Goal: Information Seeking & Learning: Learn about a topic

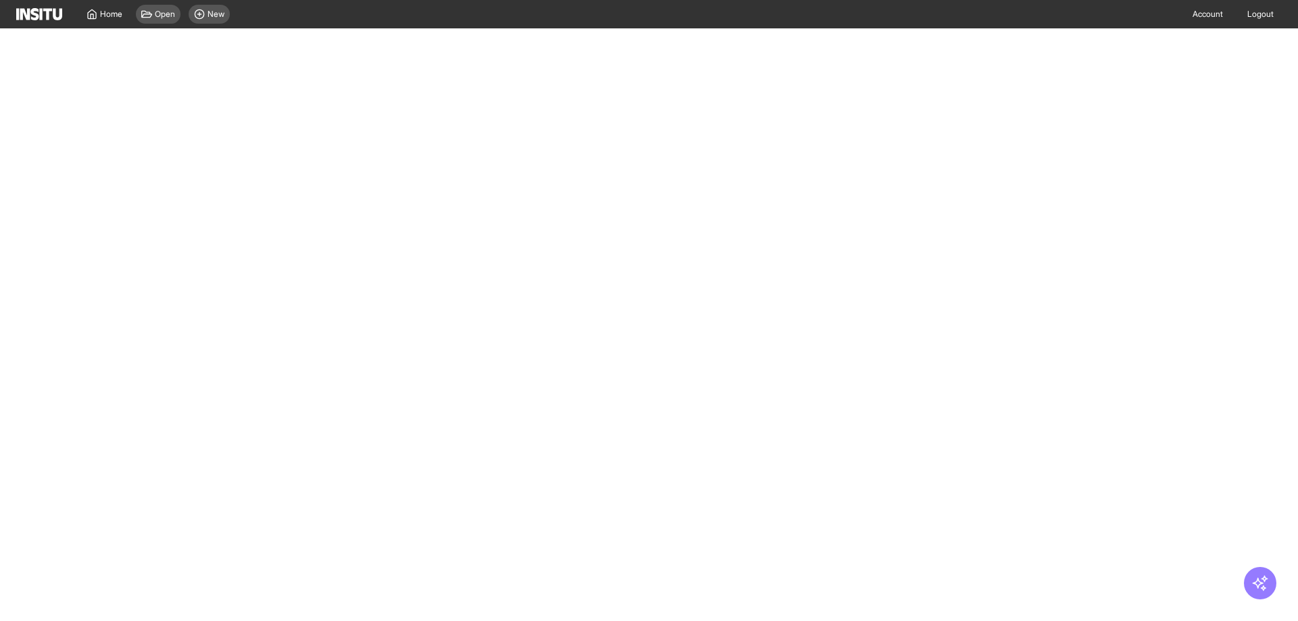
select select "**"
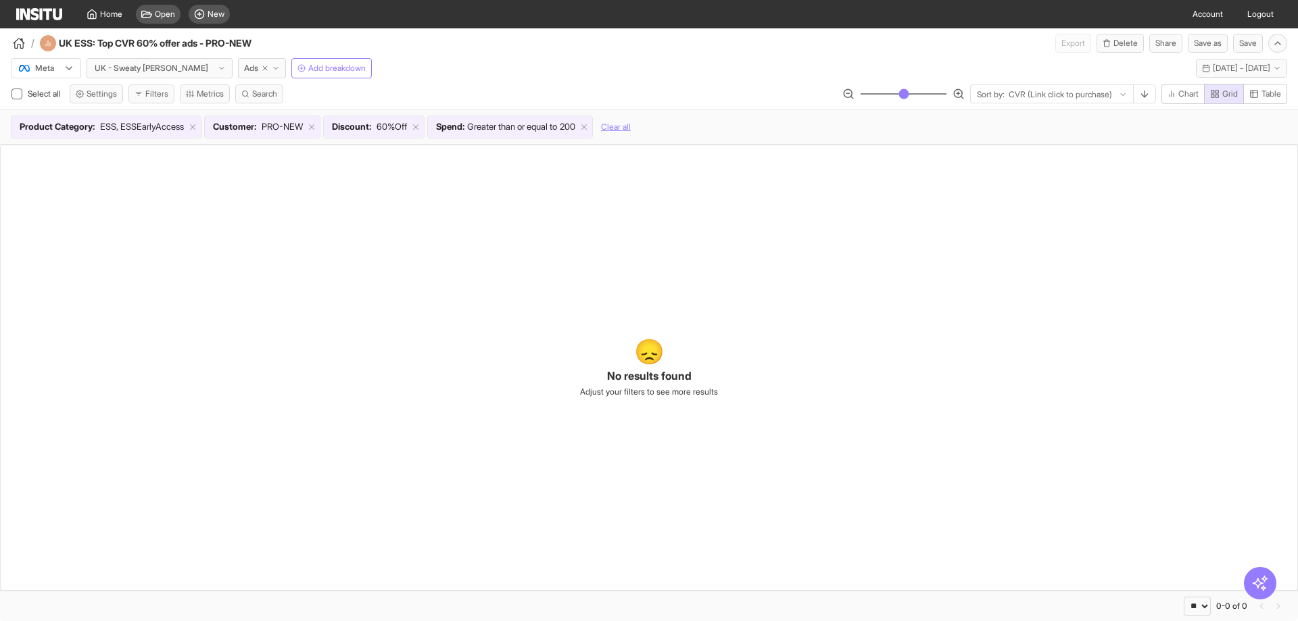
click at [42, 18] on img at bounding box center [39, 14] width 46 height 12
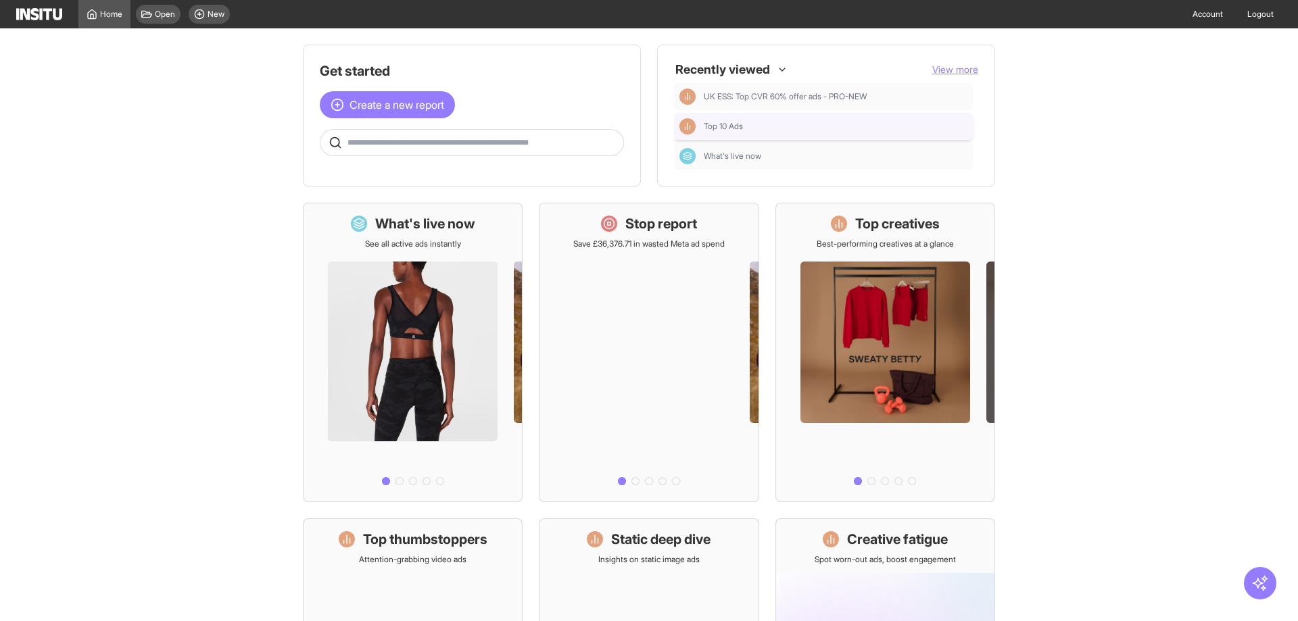
click at [719, 130] on span "Top 10 Ads" at bounding box center [723, 126] width 39 height 11
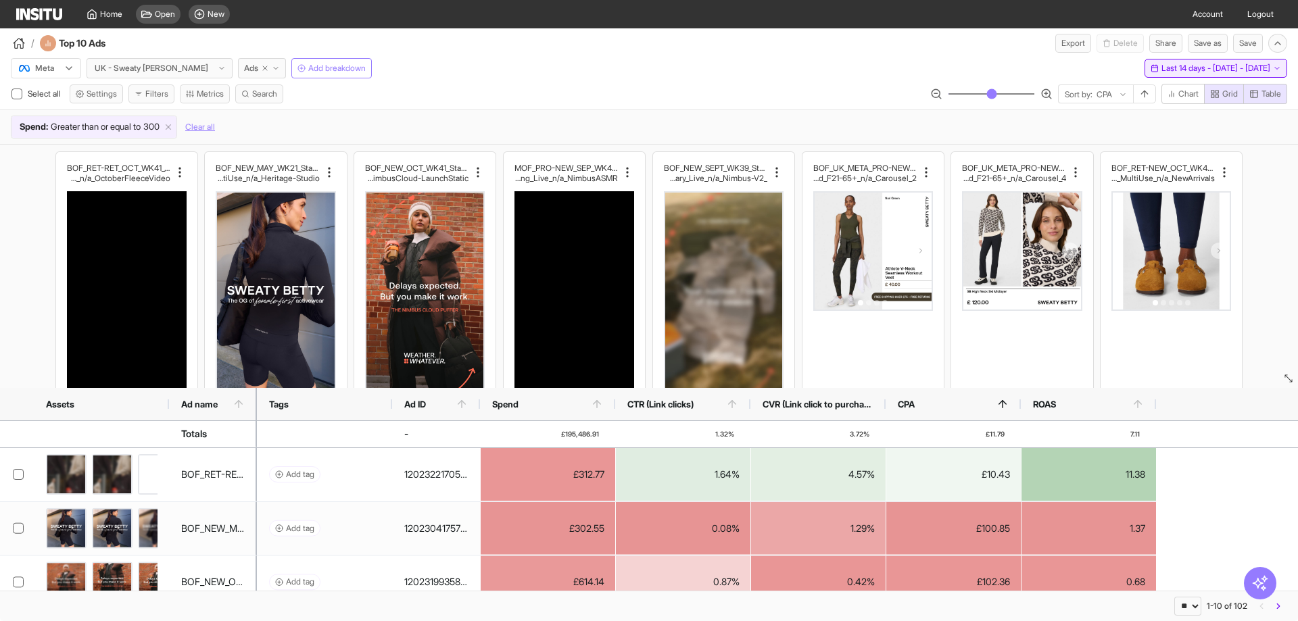
click at [1161, 71] on span "Last 14 days - [DATE] - [DATE]" at bounding box center [1215, 68] width 109 height 11
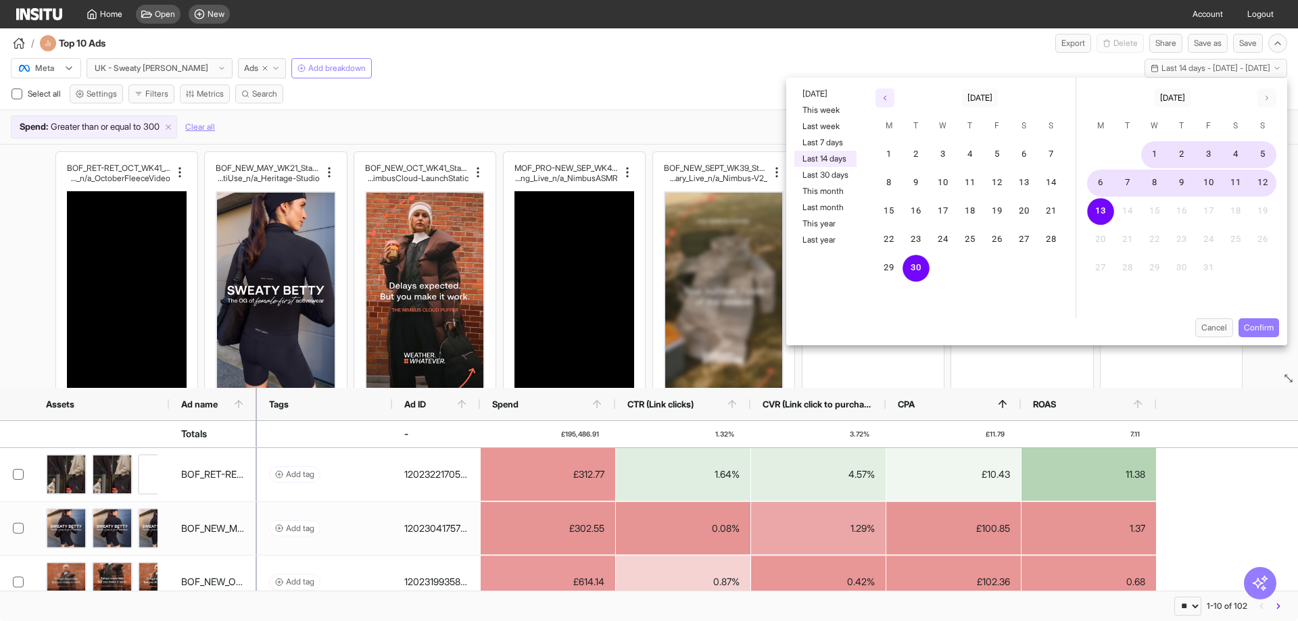
click at [888, 99] on icon "button" at bounding box center [885, 98] width 8 height 8
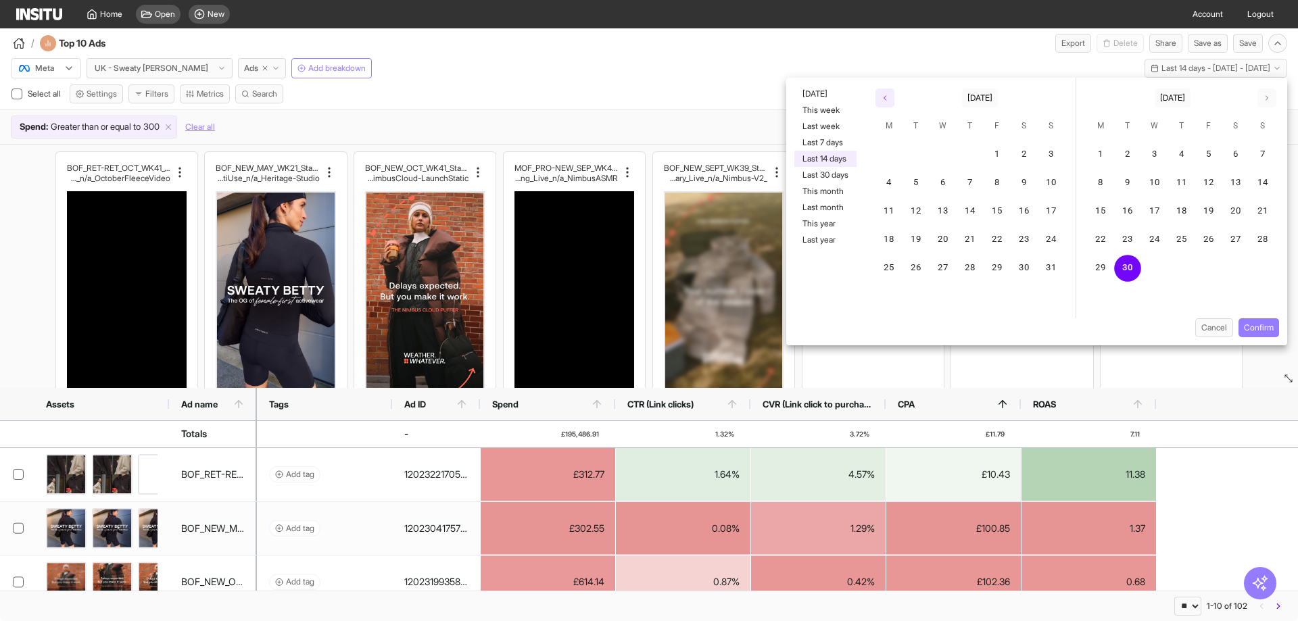
click at [888, 99] on icon "button" at bounding box center [885, 98] width 8 height 8
click at [1132, 149] on button "1" at bounding box center [1127, 154] width 27 height 27
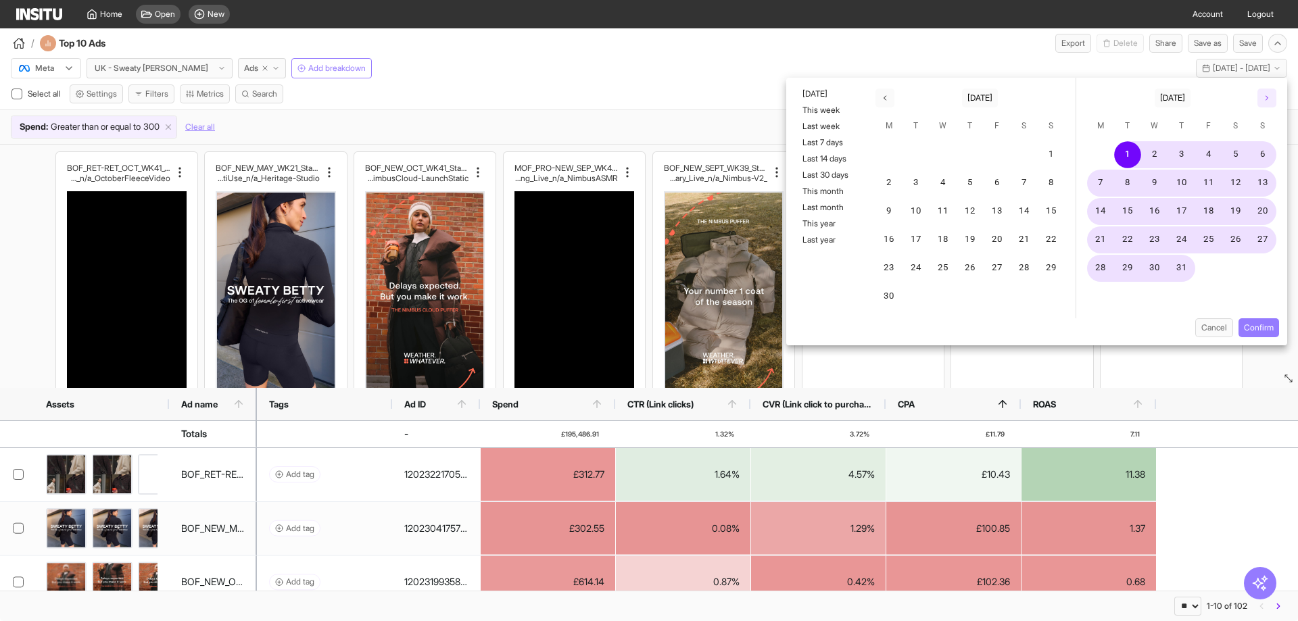
click at [1271, 99] on button "button" at bounding box center [1266, 98] width 19 height 19
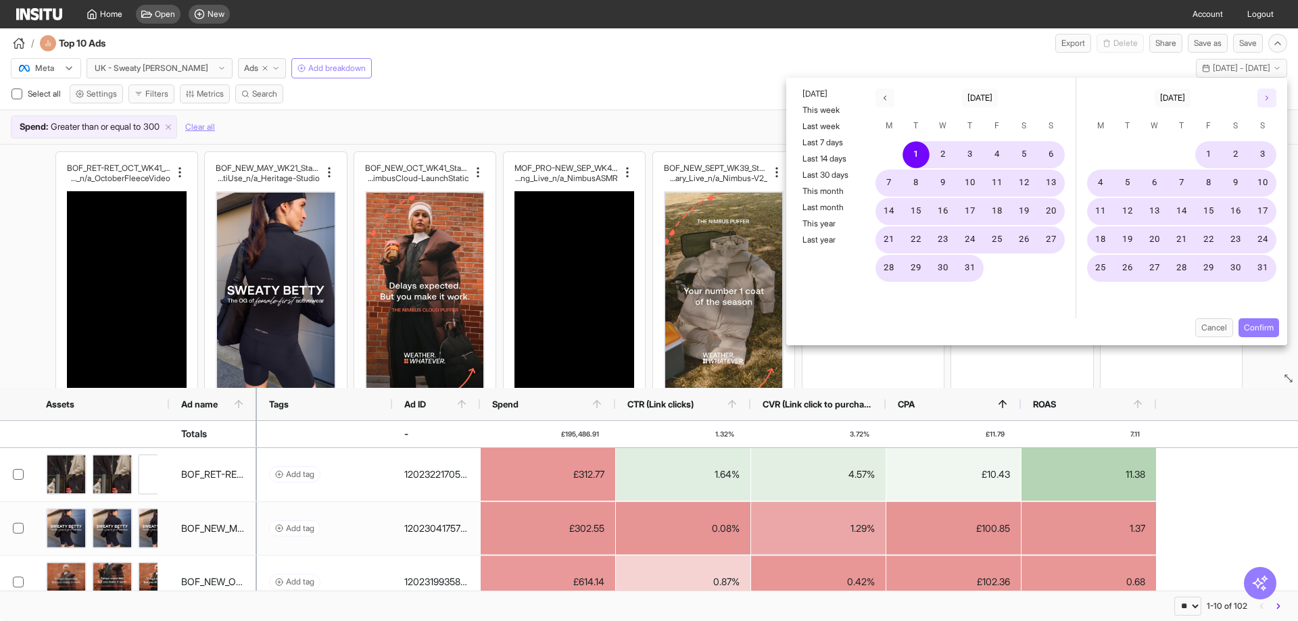
click at [1271, 99] on button "button" at bounding box center [1266, 98] width 19 height 19
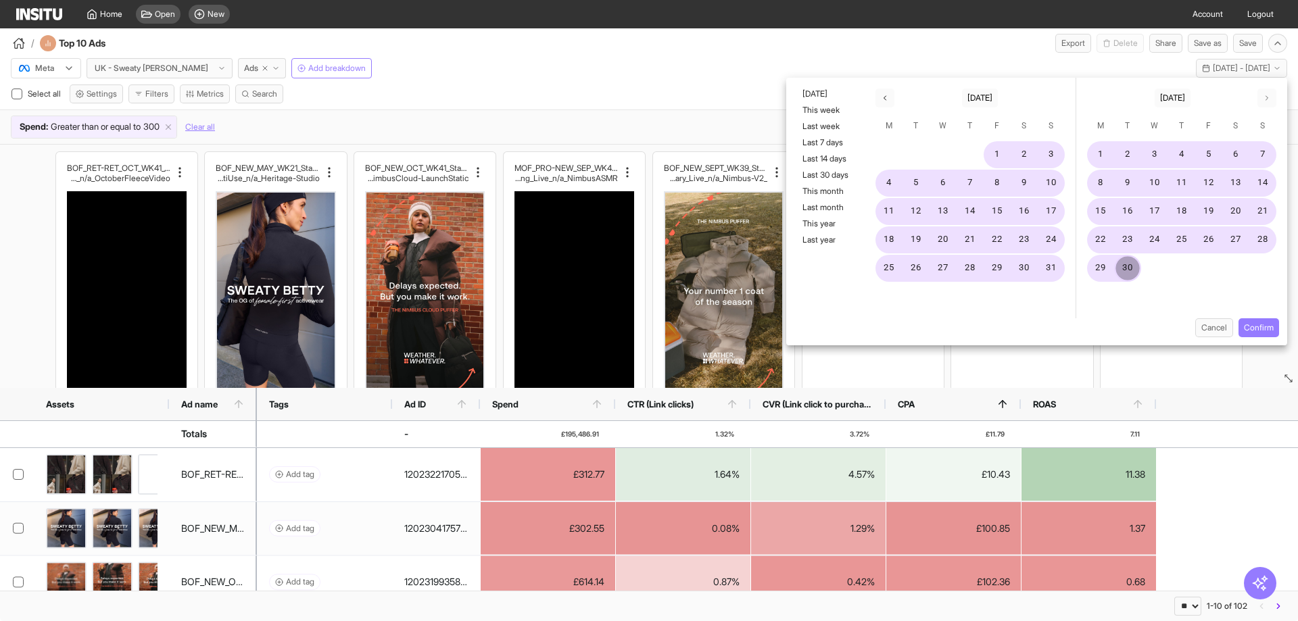
click at [1129, 269] on button "30" at bounding box center [1127, 268] width 27 height 27
click at [1267, 328] on button "Confirm" at bounding box center [1258, 327] width 41 height 19
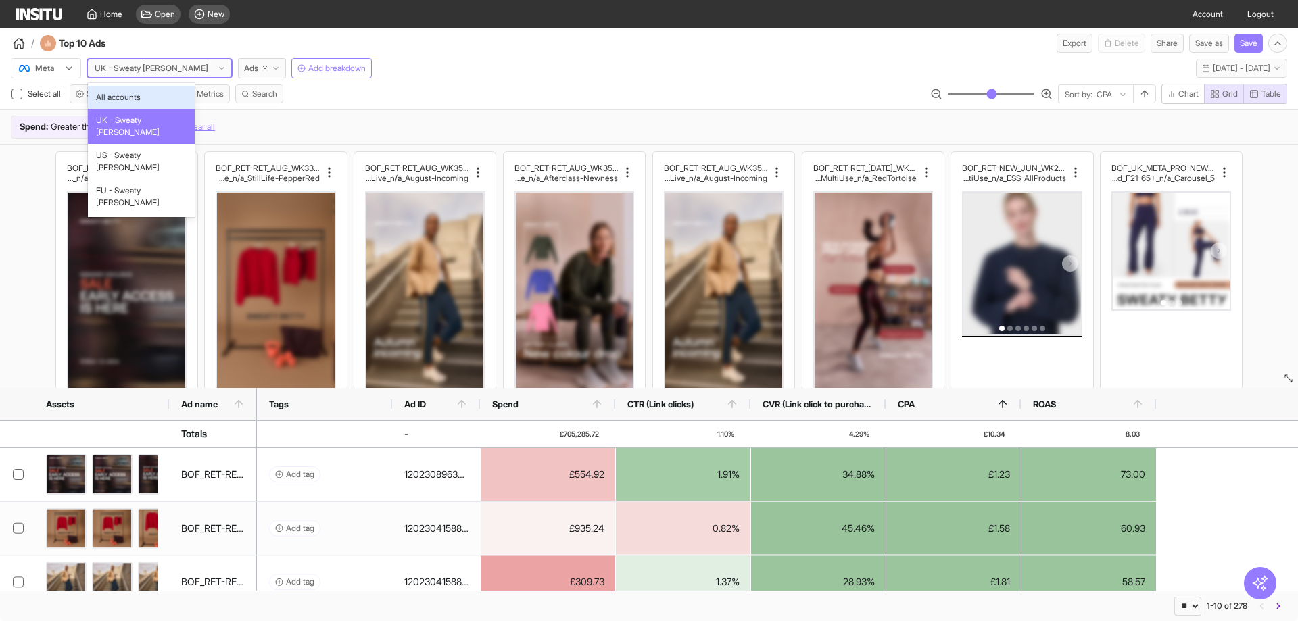
click at [168, 69] on div "UK - Sweaty [PERSON_NAME]" at bounding box center [154, 69] width 122 height 14
click at [126, 179] on div "EU - Sweaty [PERSON_NAME]" at bounding box center [141, 196] width 107 height 35
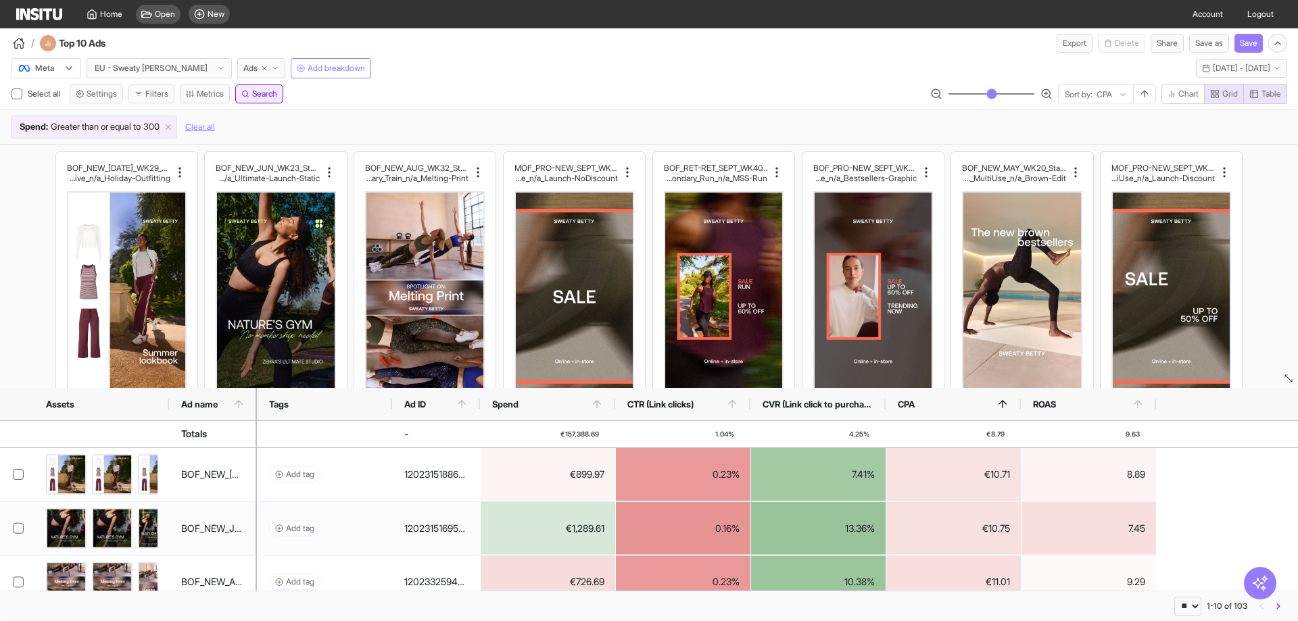
click at [266, 91] on span "Search" at bounding box center [264, 94] width 25 height 11
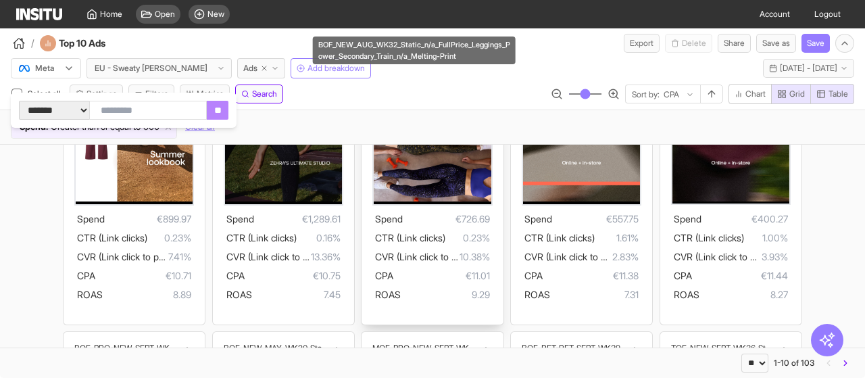
scroll to position [203, 0]
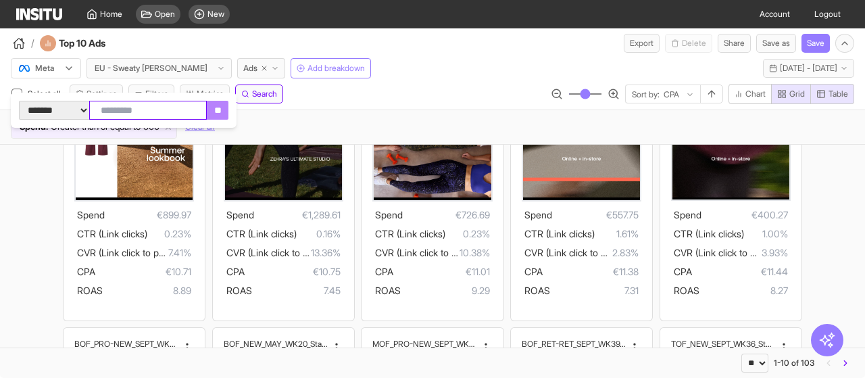
click at [207, 118] on input "text" at bounding box center [148, 110] width 118 height 19
type input "***"
click input "**" at bounding box center [218, 110] width 22 height 19
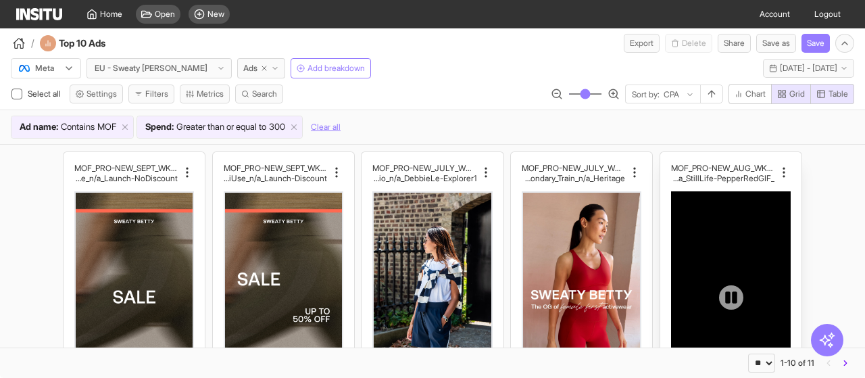
scroll to position [203, 0]
